Goal: Obtain resource: Download file/media

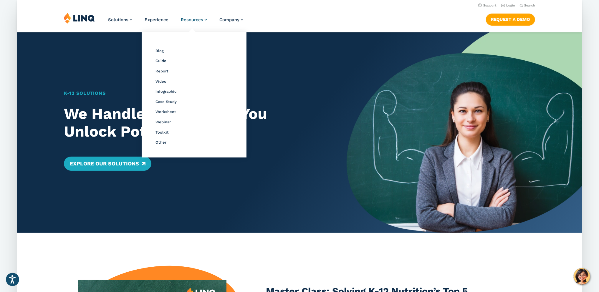
click at [187, 22] on span "Resources" at bounding box center [192, 19] width 22 height 5
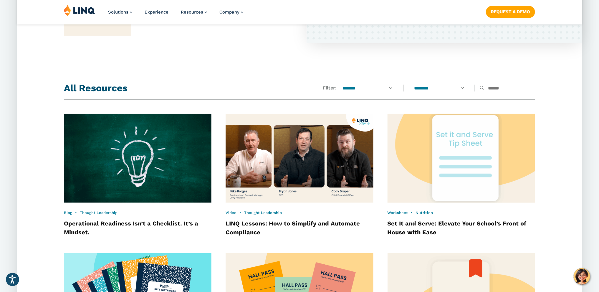
scroll to position [497, 0]
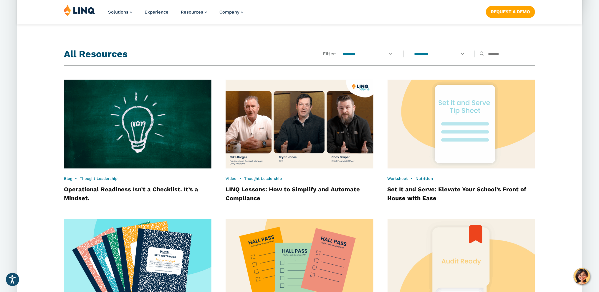
click at [487, 53] on input "text" at bounding box center [507, 54] width 55 height 6
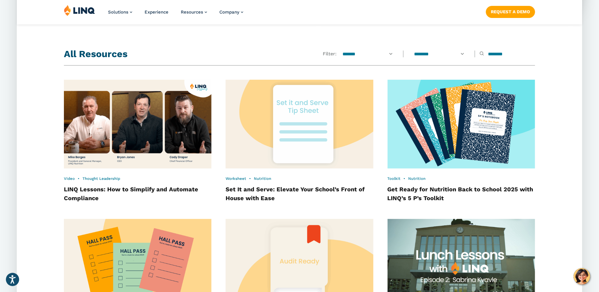
type input "********"
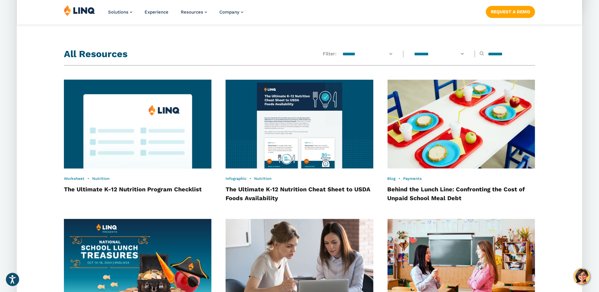
click at [149, 138] on img at bounding box center [138, 124] width 162 height 98
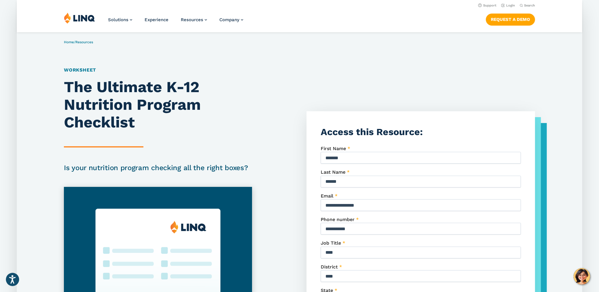
click at [565, 29] on div "Solutions Nutrition Overview NEW School Nutrition Suite School Nutrition State …" at bounding box center [299, 21] width 565 height 19
